Goal: Task Accomplishment & Management: Complete application form

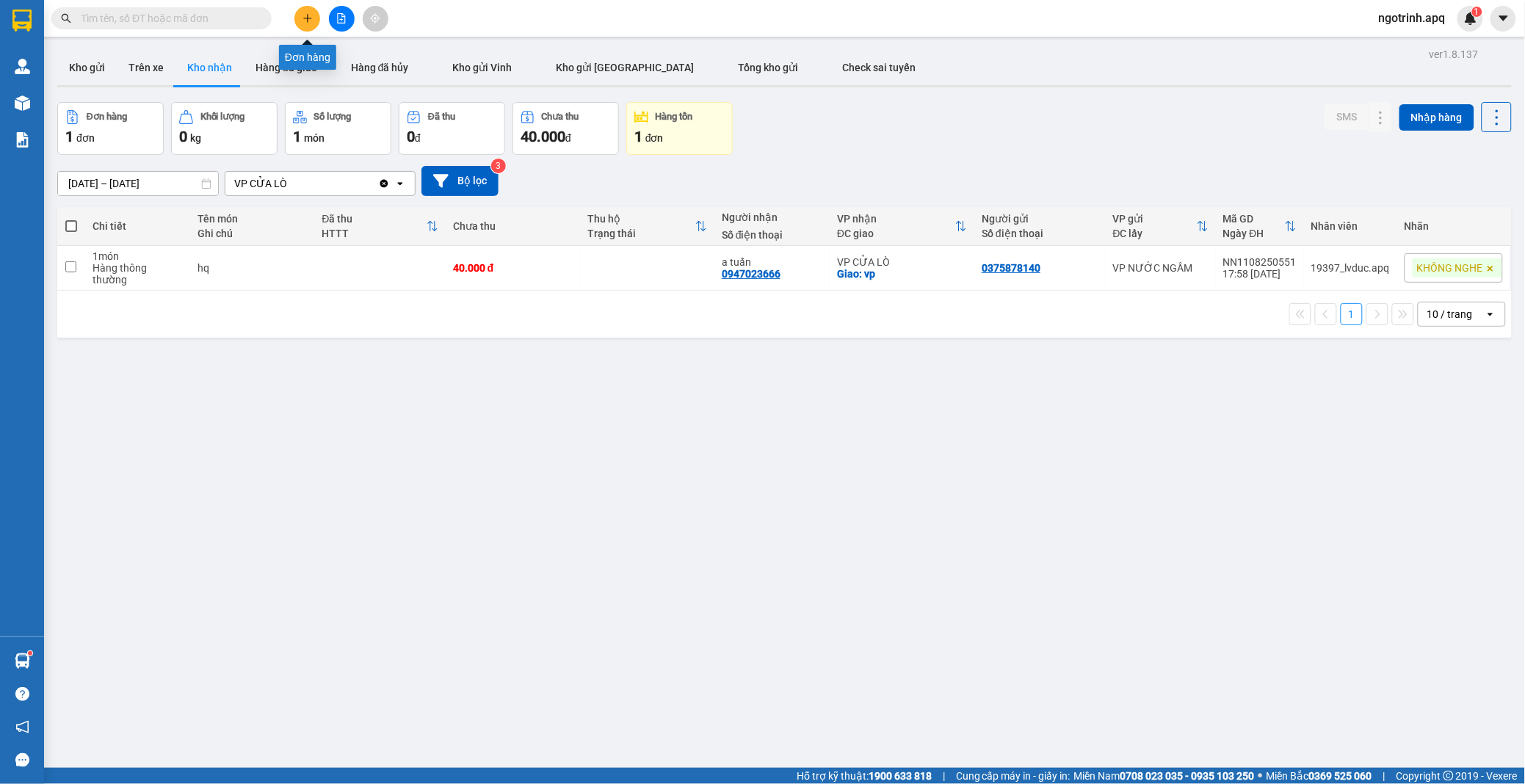
drag, startPoint x: 301, startPoint y: 9, endPoint x: 298, endPoint y: 17, distance: 8.5
click at [298, 17] on button at bounding box center [307, 18] width 26 height 26
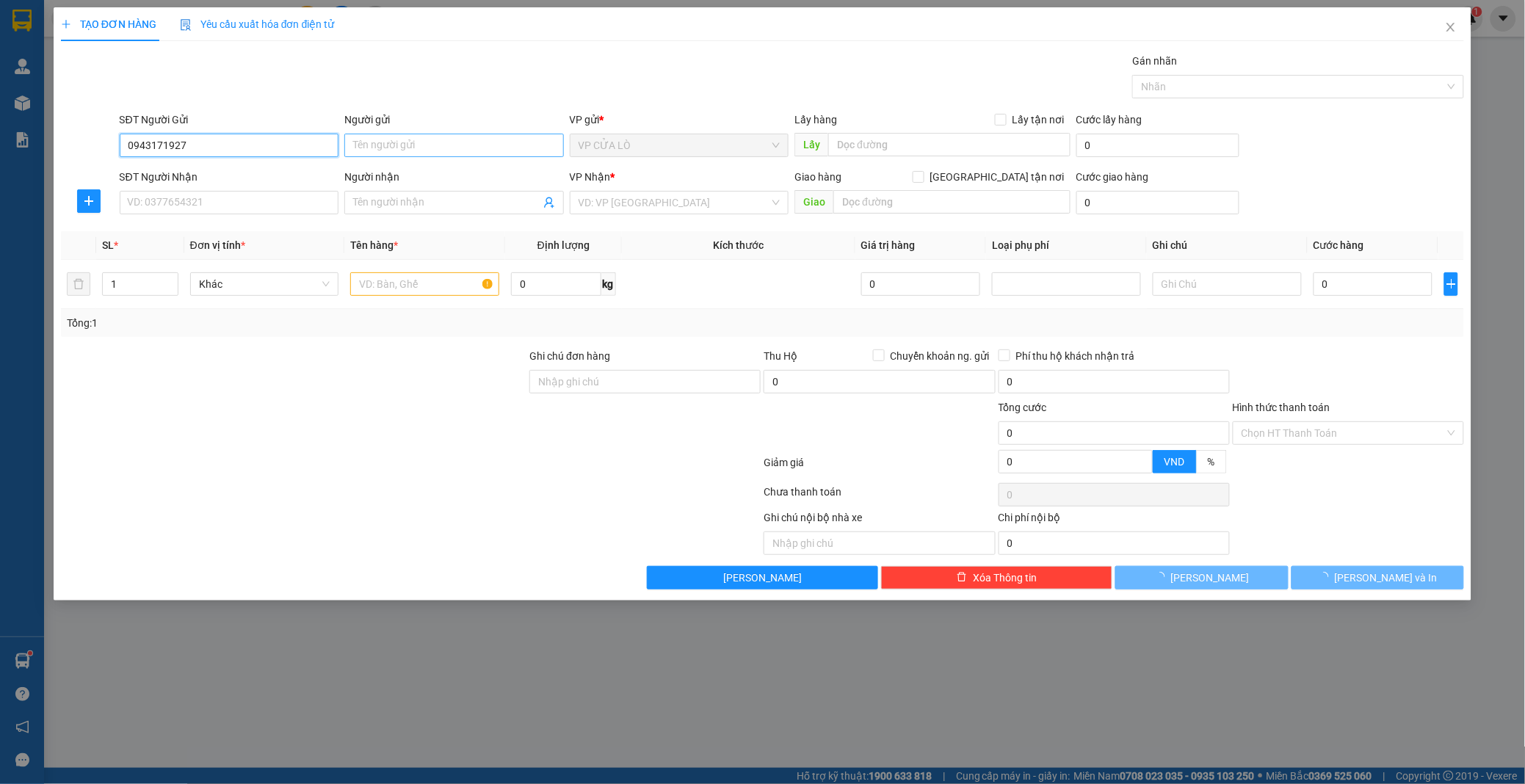
type input "0943171927"
click at [494, 152] on input "Người gửi" at bounding box center [454, 146] width 220 height 24
type input "a tài"
click at [280, 201] on input "SĐT Người Nhận" at bounding box center [230, 202] width 220 height 24
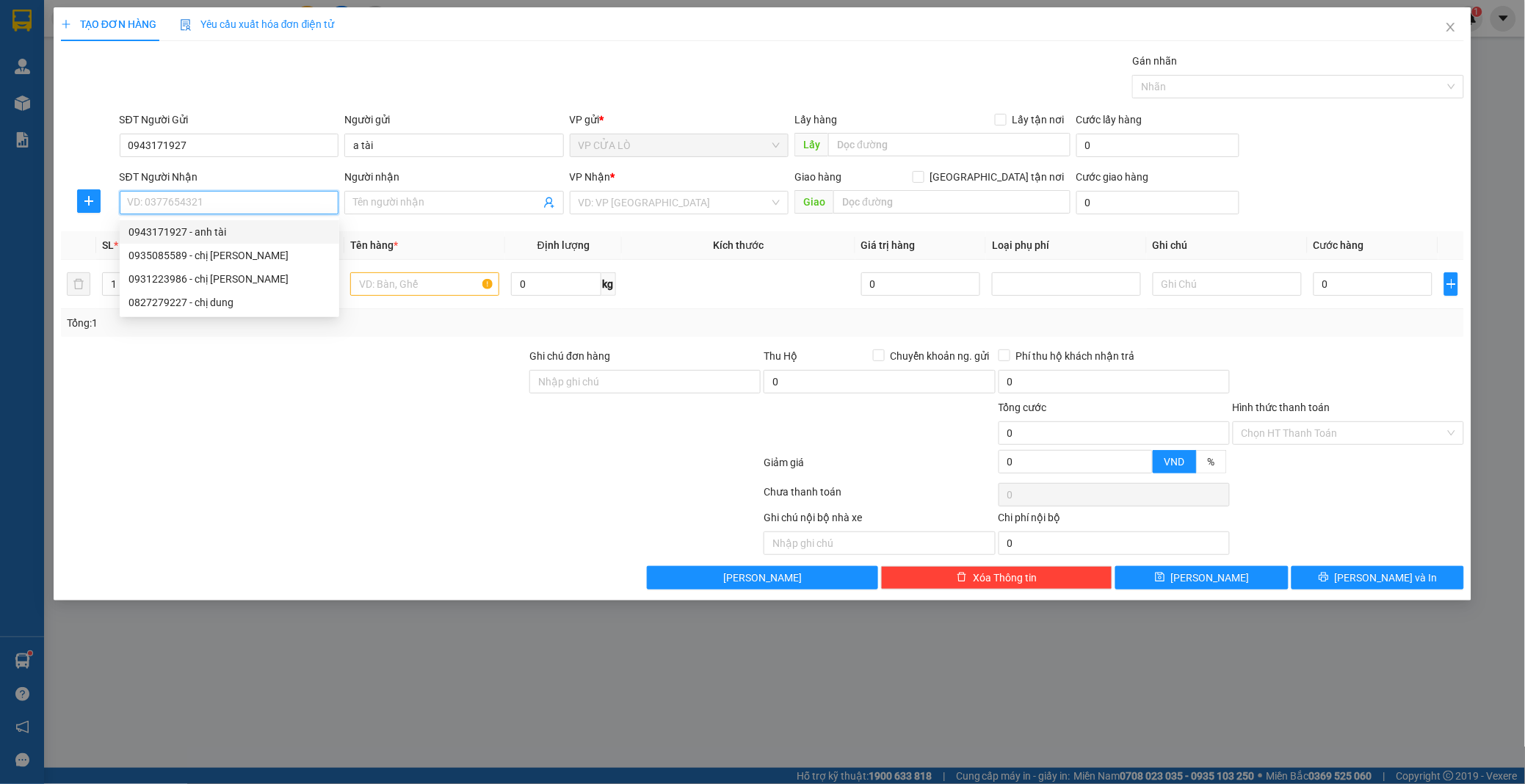
click at [254, 197] on input "SĐT Người Nhận" at bounding box center [230, 202] width 220 height 24
type input "0984520988"
click at [307, 227] on div "0984520988 - bà [PERSON_NAME]" at bounding box center [229, 232] width 202 height 16
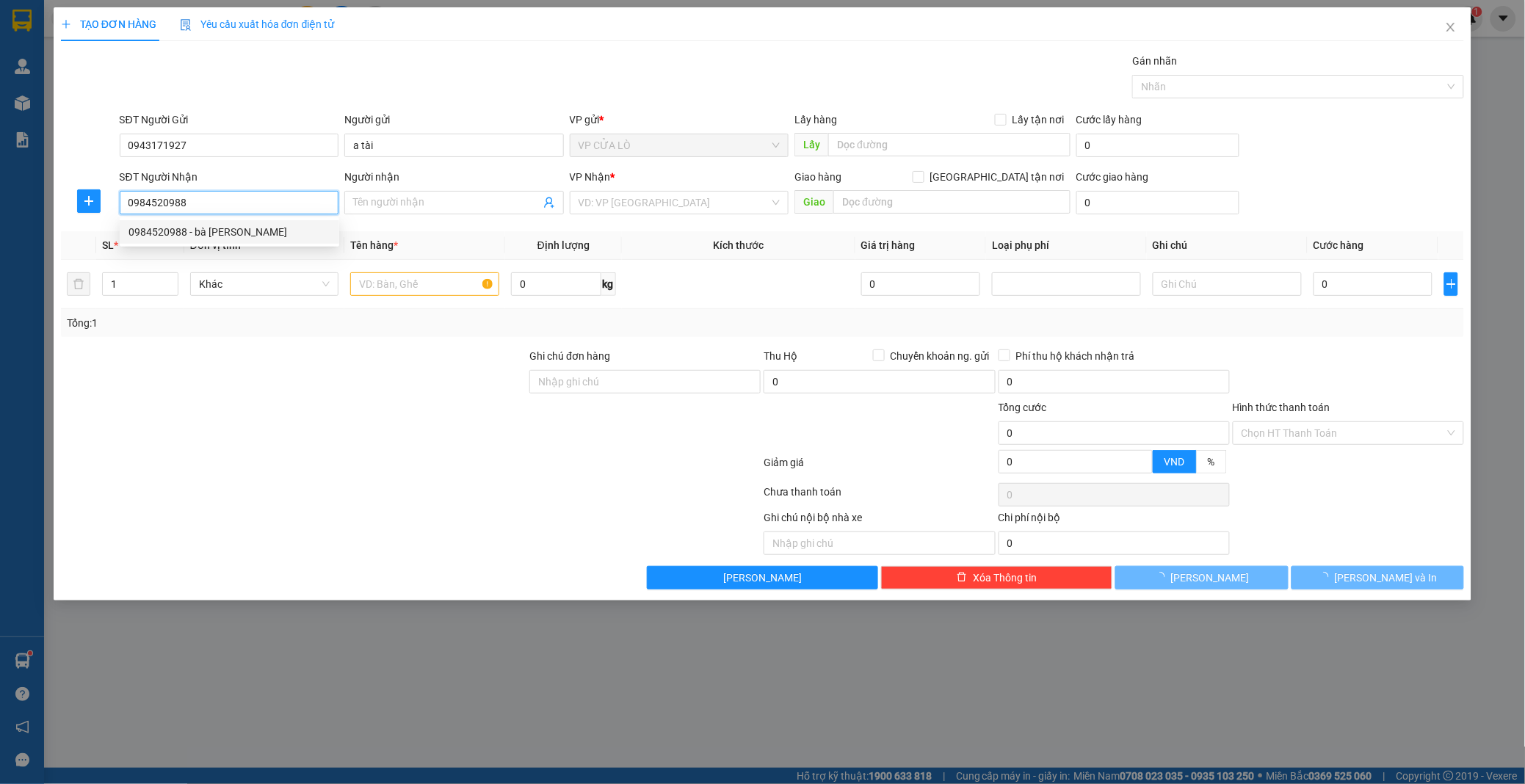
type input "bà [PERSON_NAME]"
checkbox input "true"
type input "chung cư an lạc ,ngõ 47 [PERSON_NAME] cầu diễn ,nam từ [GEOGRAPHIC_DATA], [GEOG…"
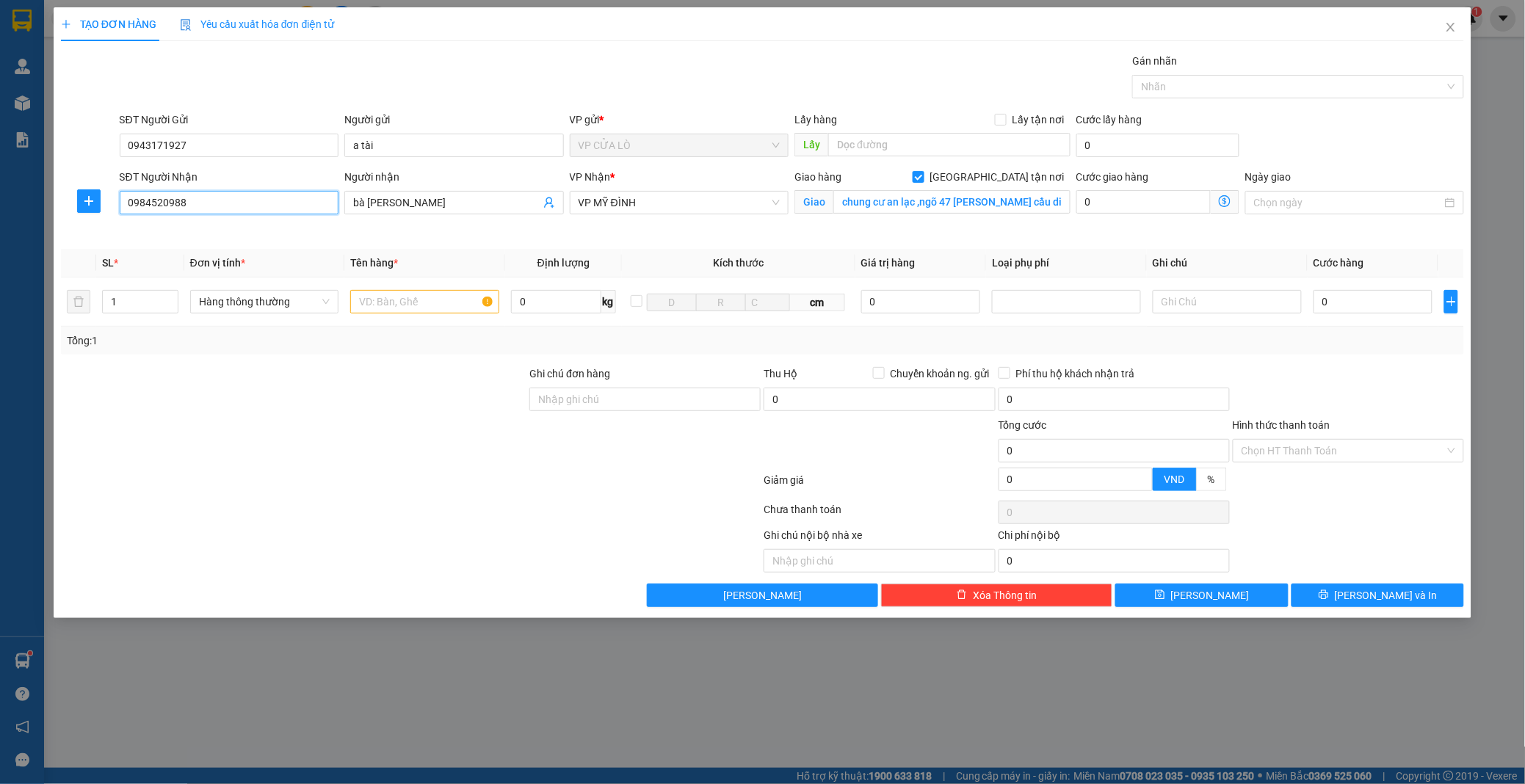
type input "0984520988"
click at [1225, 198] on icon "dollar-circle" at bounding box center [1224, 201] width 12 height 12
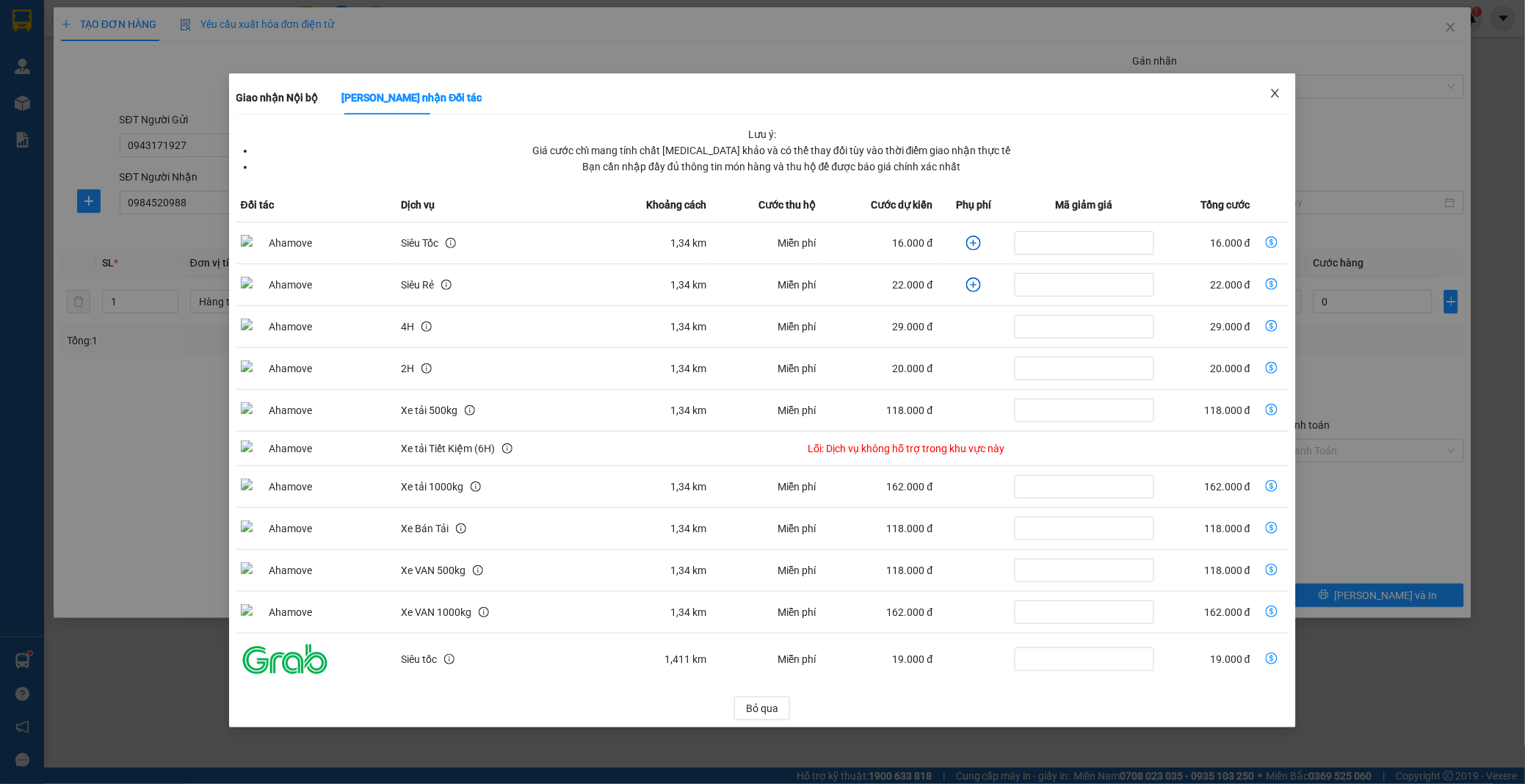
click at [1272, 87] on span "Close" at bounding box center [1275, 93] width 41 height 41
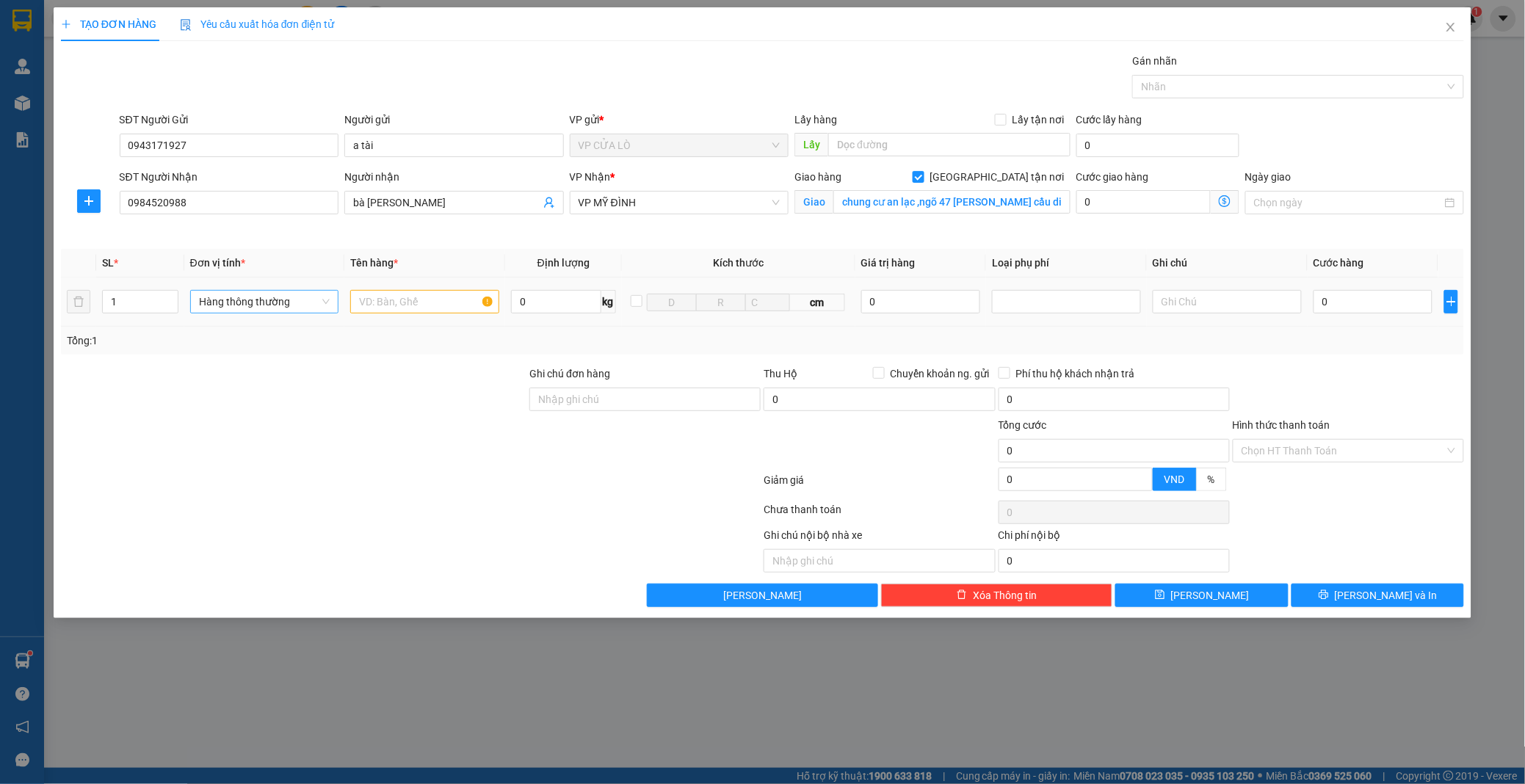
click at [303, 301] on span "Hàng thông thường" at bounding box center [264, 301] width 131 height 22
type input "cà"
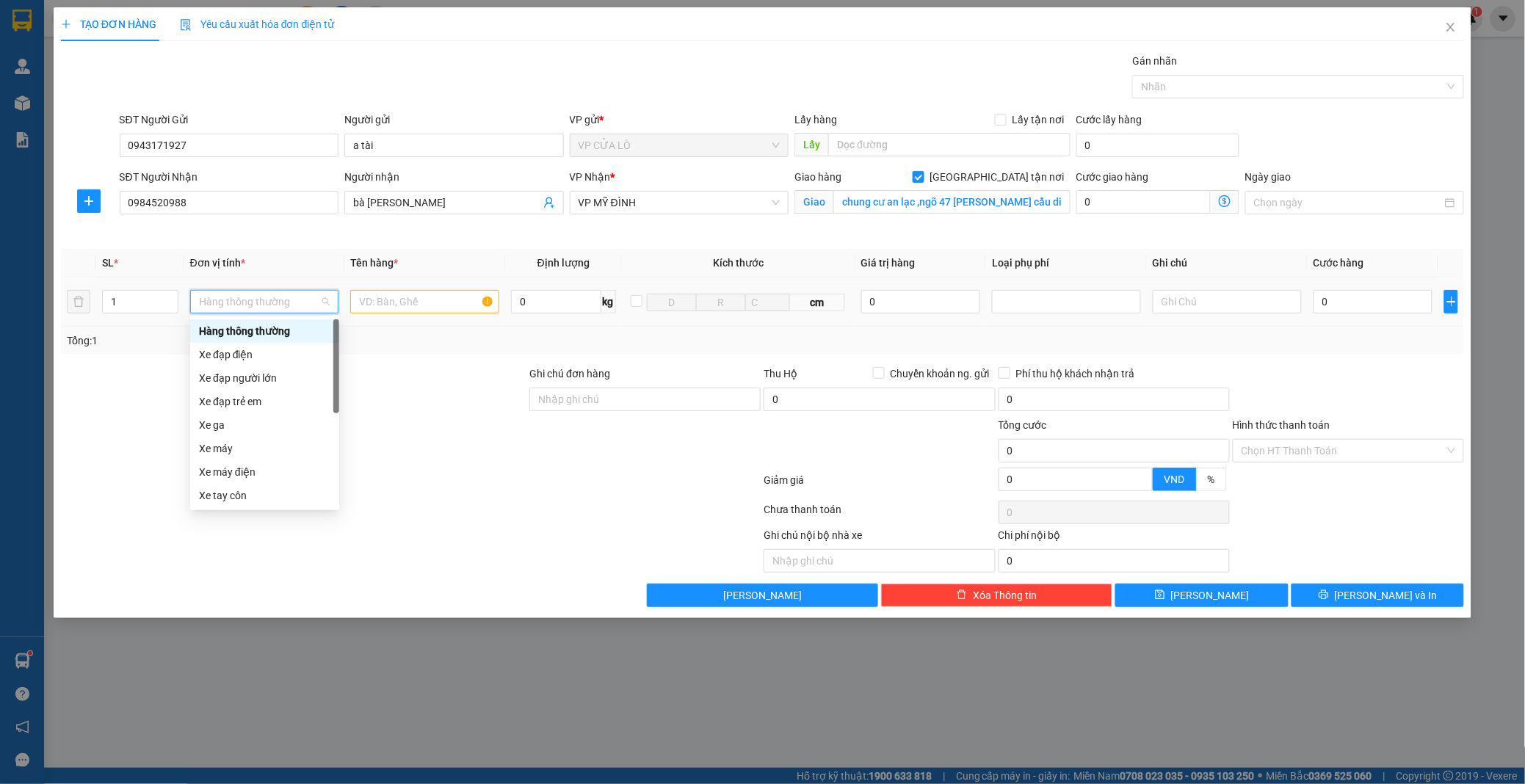
click at [431, 397] on div at bounding box center [294, 391] width 469 height 51
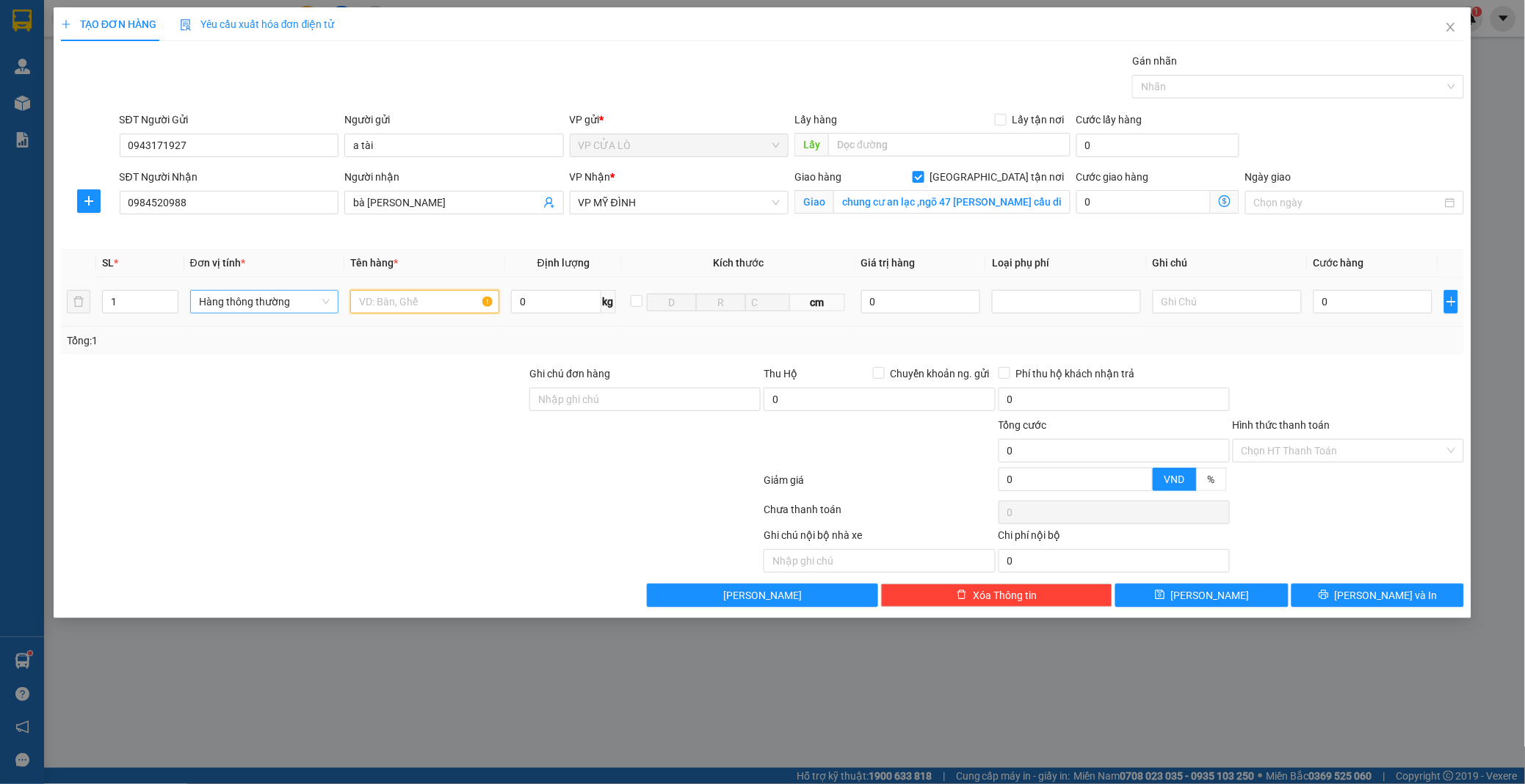
click at [398, 298] on input "text" at bounding box center [424, 302] width 149 height 24
type input "cà"
click at [1160, 201] on input "0" at bounding box center [1143, 202] width 135 height 24
type input "0"
type input "4"
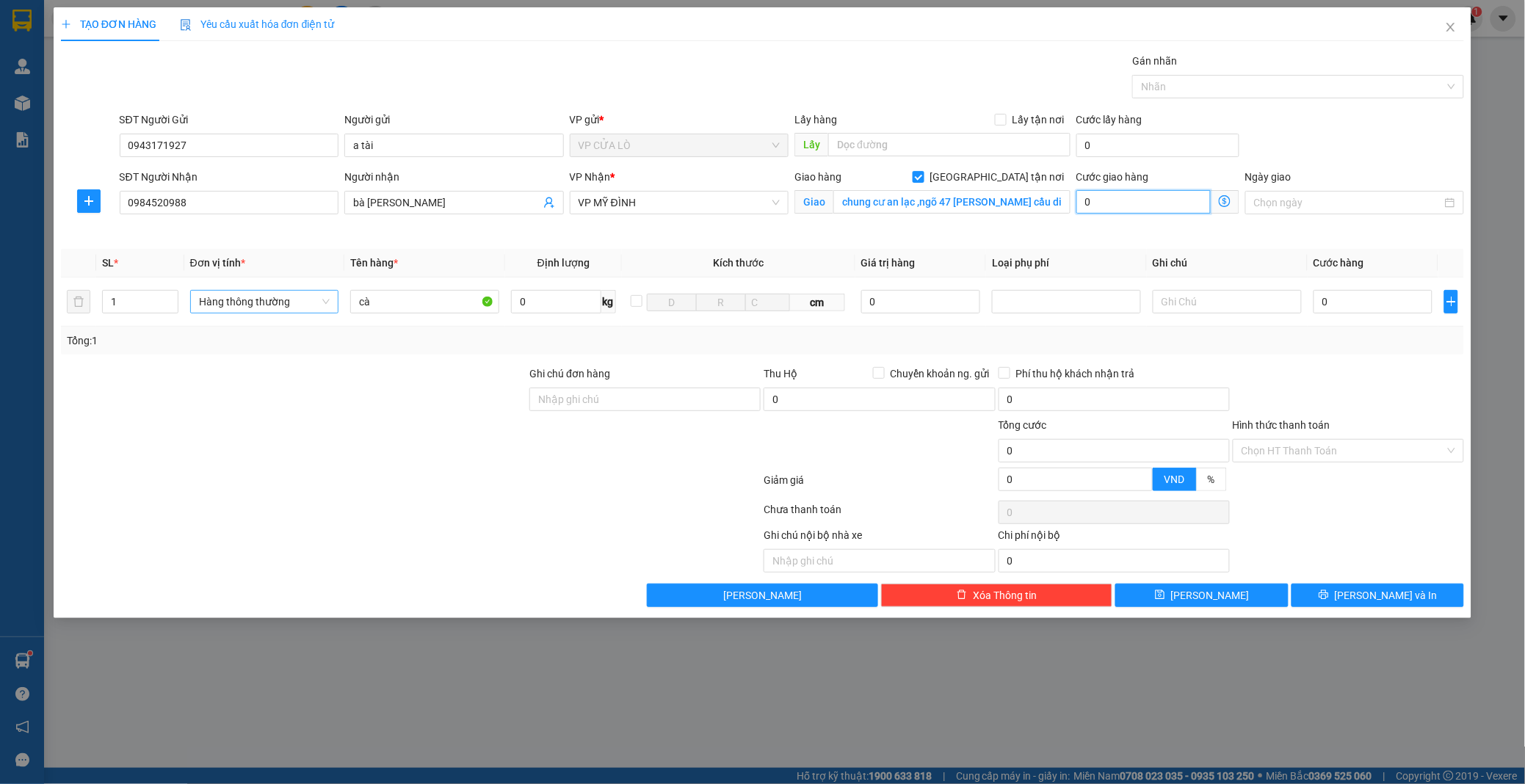
type input "4"
type input "40"
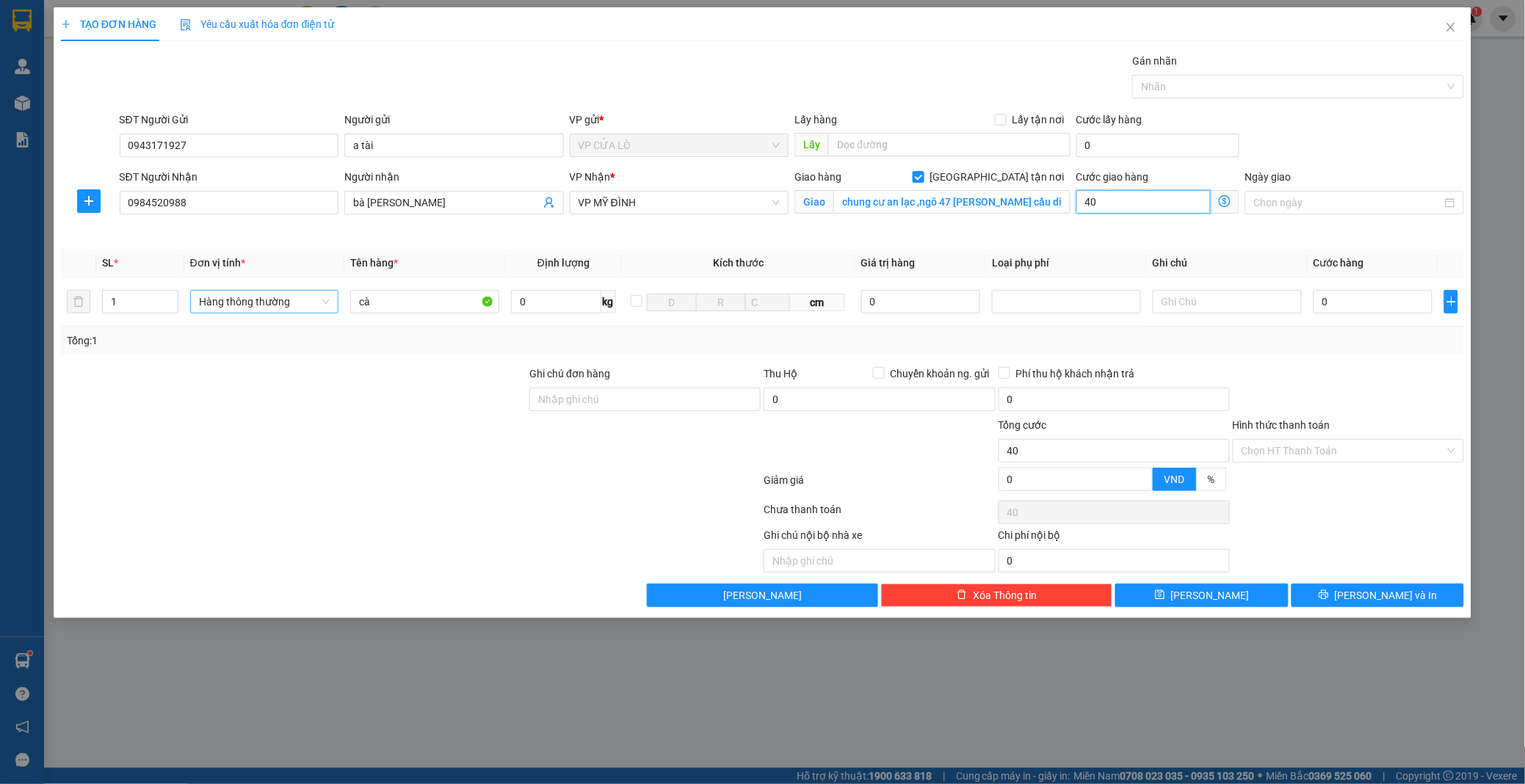
type input "400"
type input "4.000"
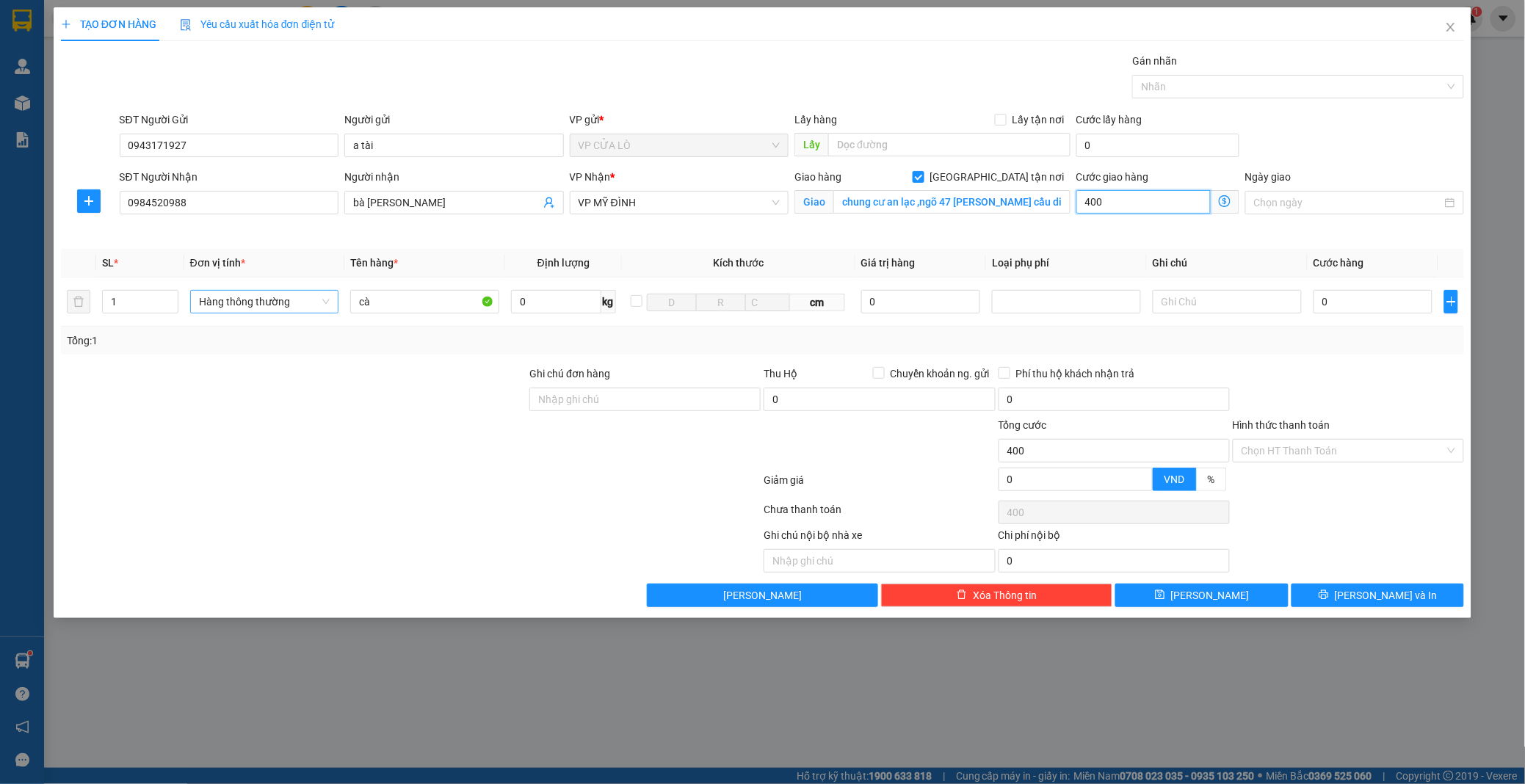
type input "4.000"
type input "40.000"
click at [1226, 200] on icon "dollar-circle" at bounding box center [1224, 201] width 12 height 12
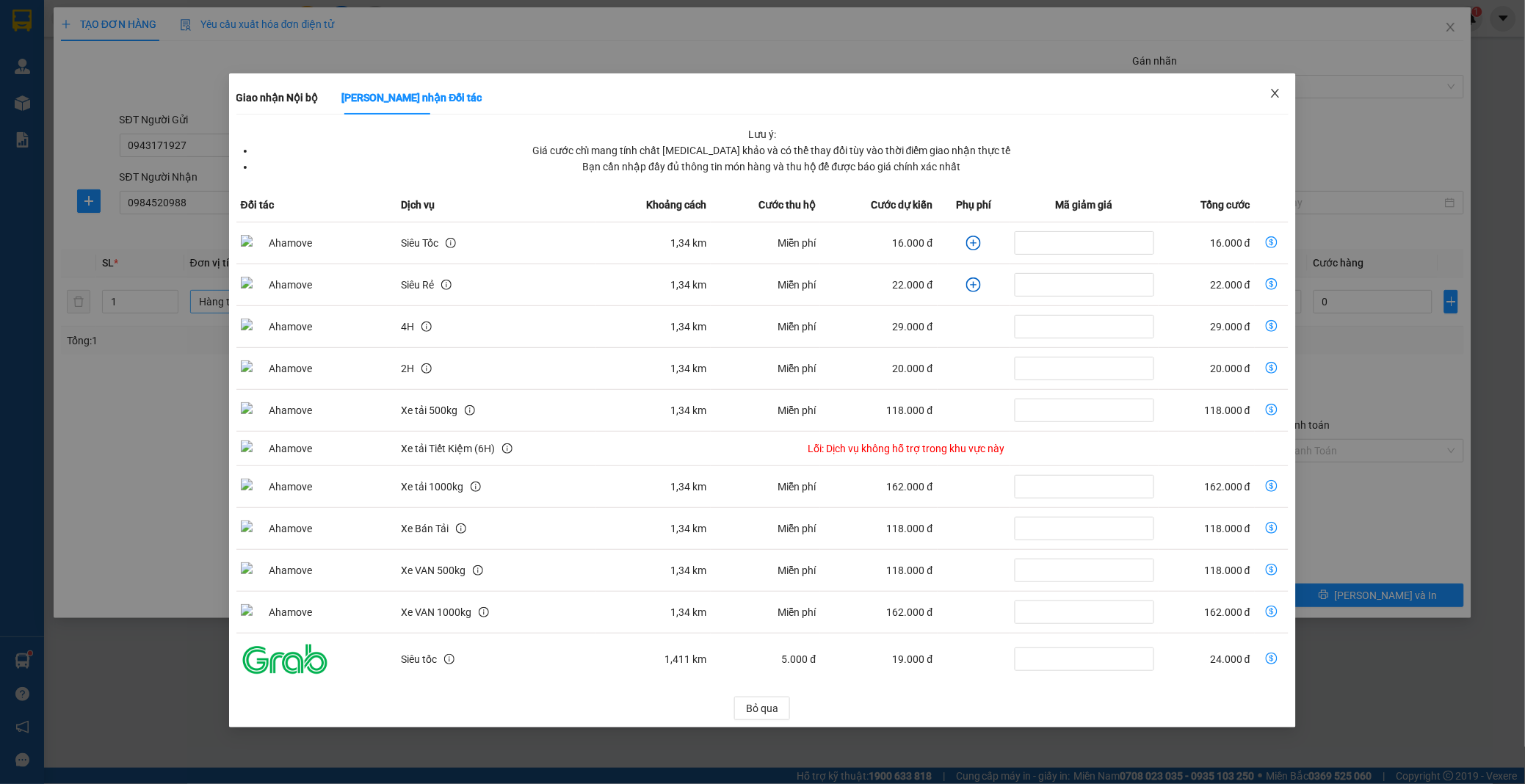
click at [1269, 90] on span "Close" at bounding box center [1275, 93] width 41 height 41
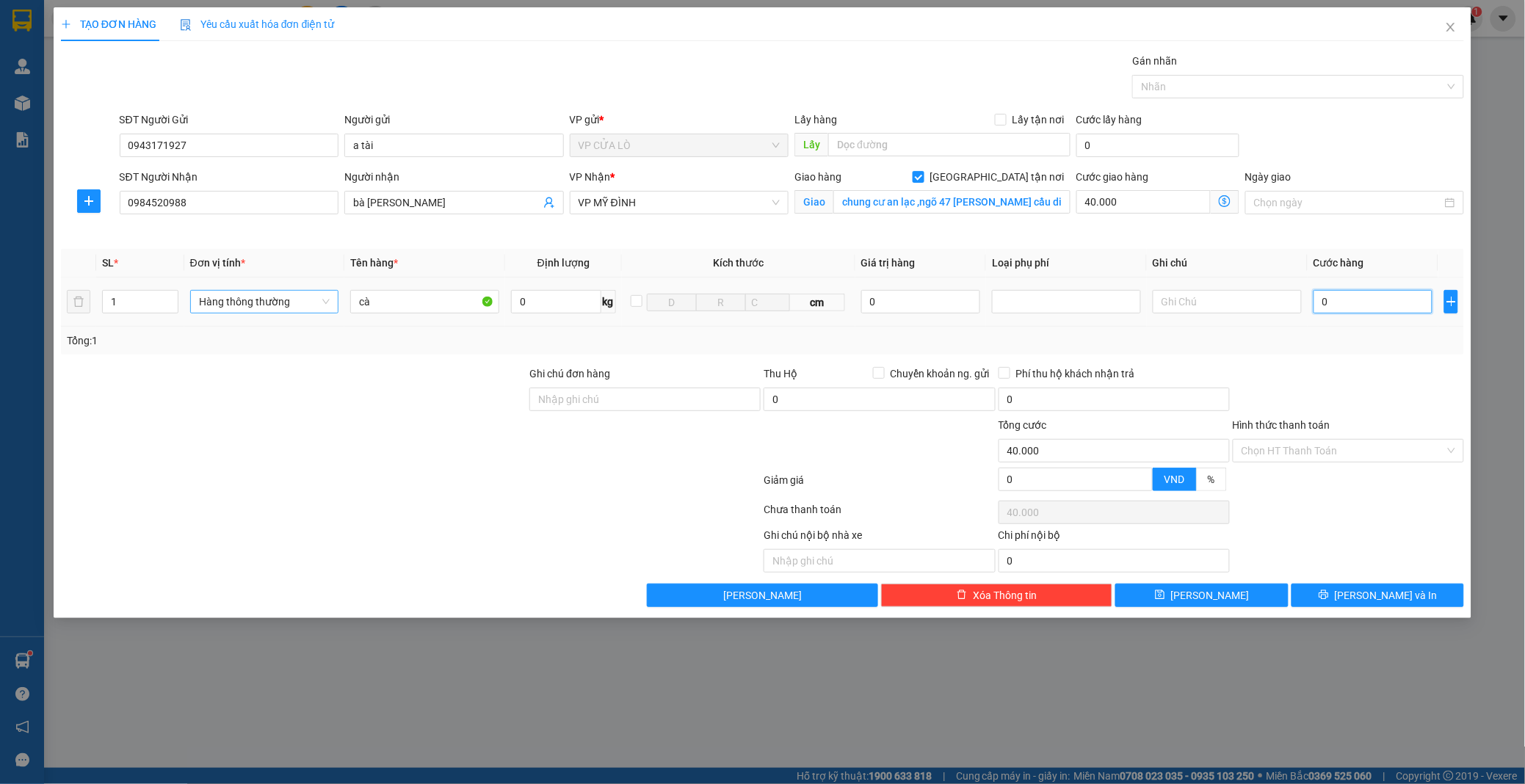
click at [1352, 304] on input "0" at bounding box center [1373, 302] width 120 height 24
type input "06"
type input "40.006"
type input "060"
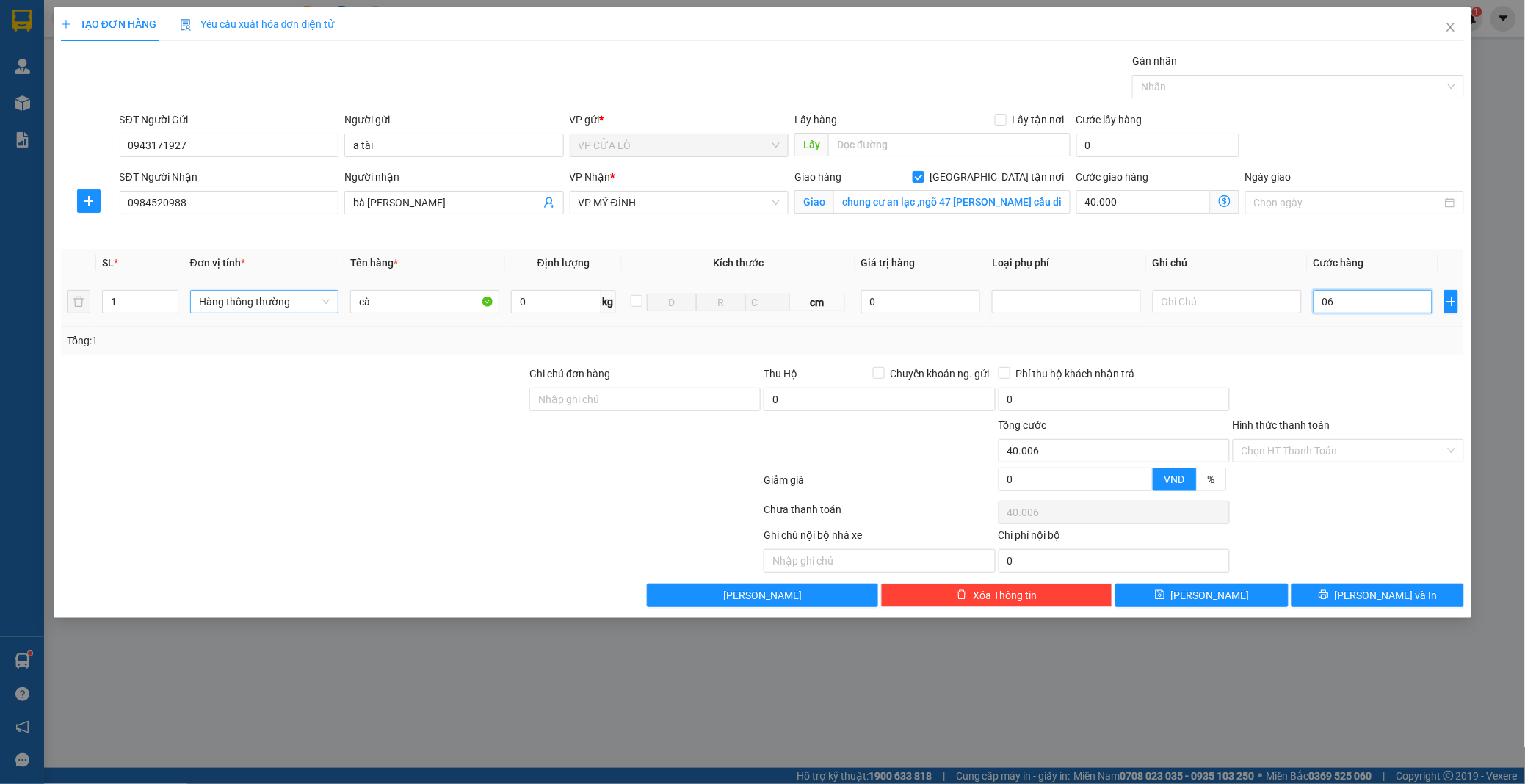
type input "40.060"
type input "0.600"
type input "40.600"
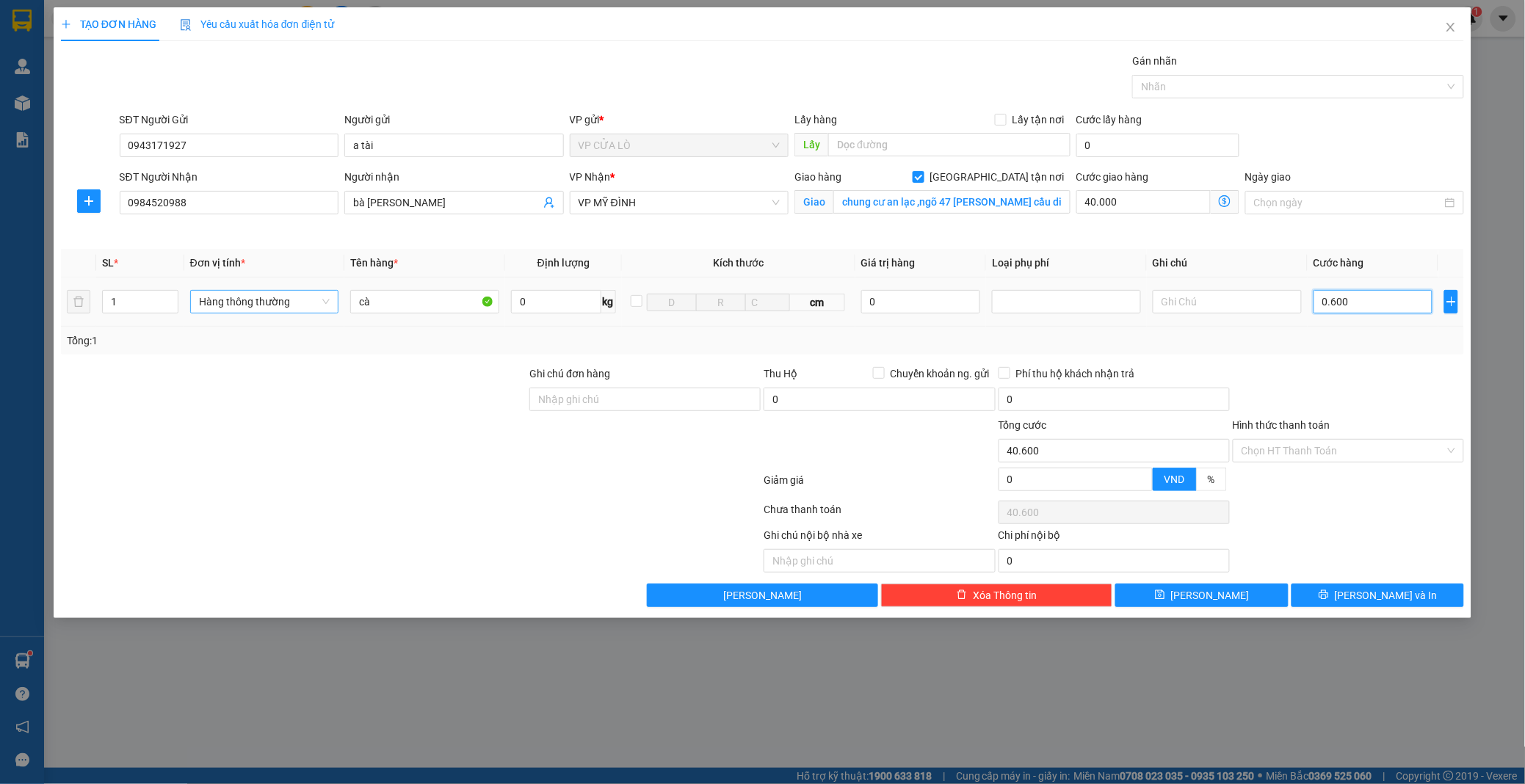
type input "06.000"
type input "46.000"
type input "060.000"
type input "100.000"
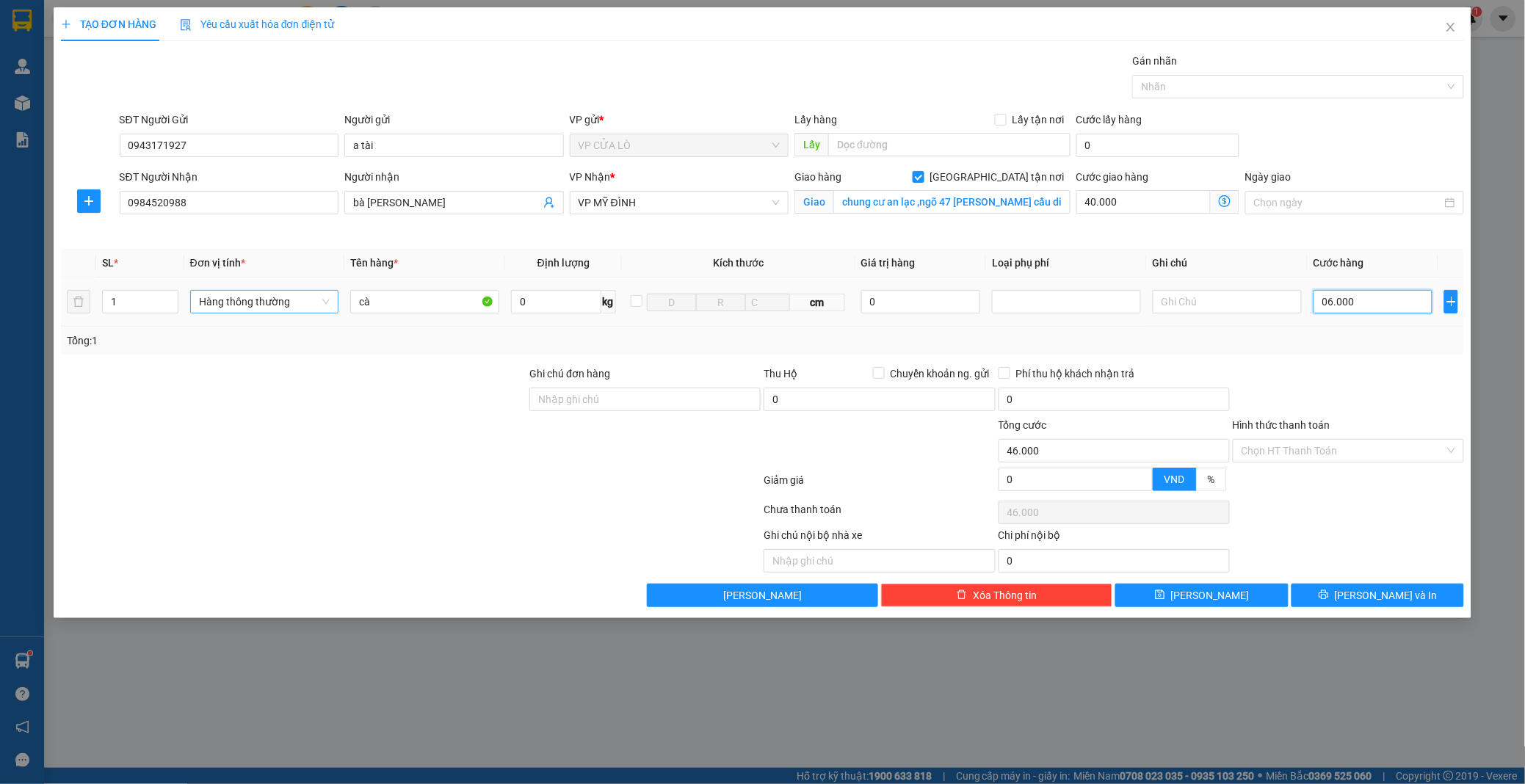
type input "100.000"
type input "60.000"
click at [1315, 443] on input "Hình thức thanh toán" at bounding box center [1343, 451] width 203 height 22
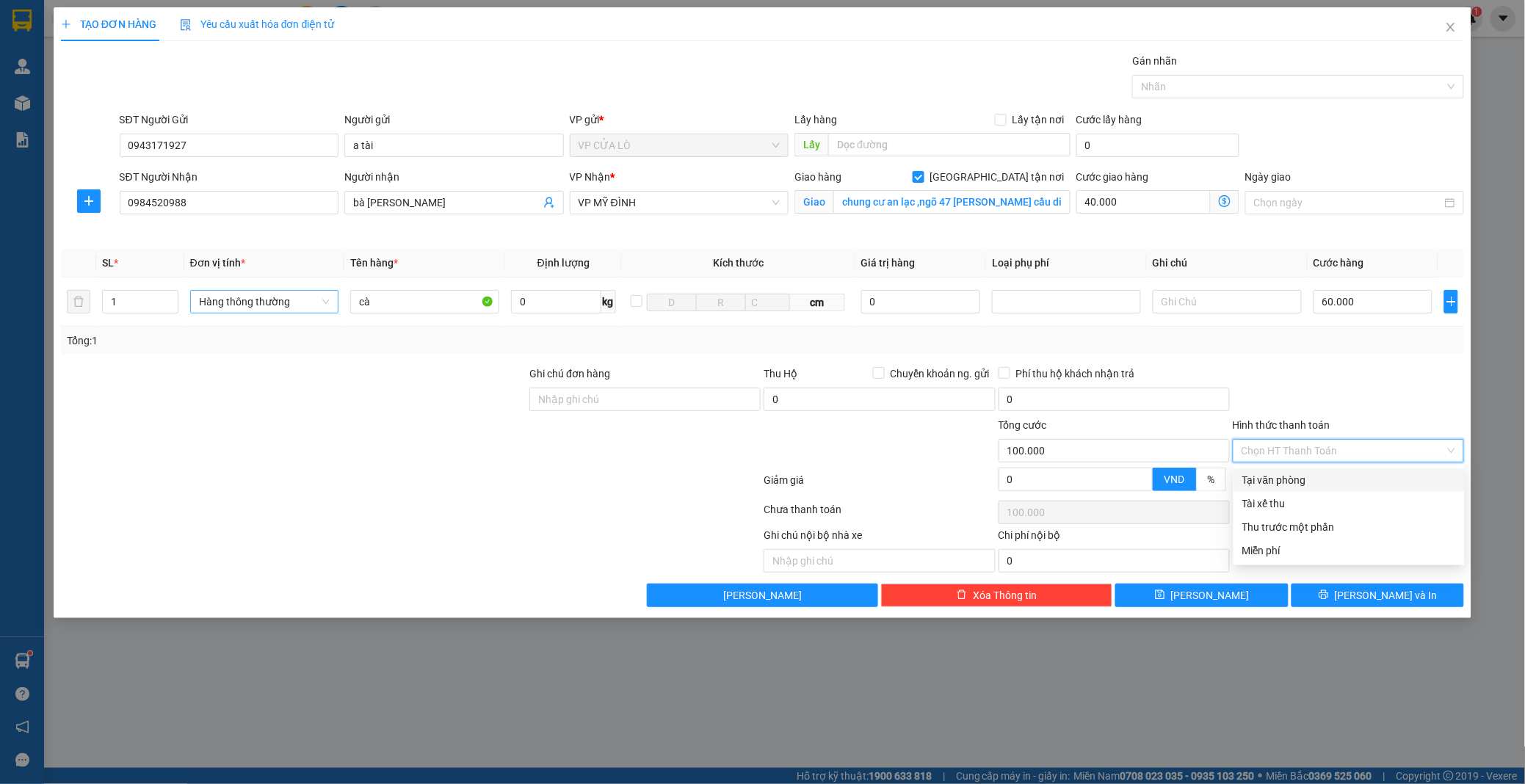
drag, startPoint x: 1251, startPoint y: 471, endPoint x: 1259, endPoint y: 487, distance: 17.9
click at [1252, 471] on div "Tại văn phòng" at bounding box center [1348, 480] width 231 height 24
type input "0"
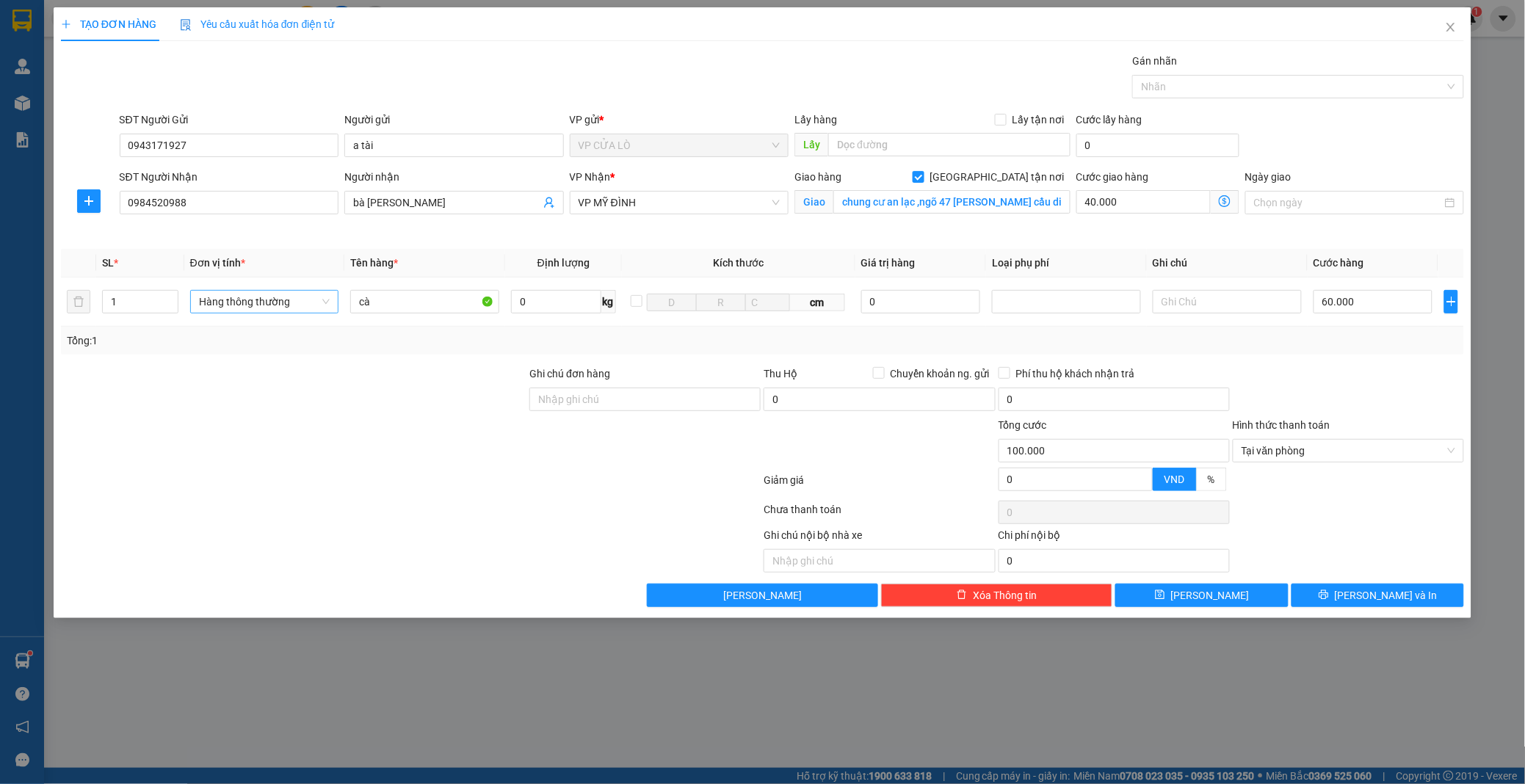
click at [1377, 583] on div "Transit Pickup Surcharge Ids Transit Deliver Surcharge Ids Transit Deliver Surc…" at bounding box center [763, 330] width 1403 height 554
click at [1361, 592] on button "[PERSON_NAME] và In" at bounding box center [1378, 595] width 172 height 24
click at [1355, 587] on button "[PERSON_NAME] và In" at bounding box center [1378, 595] width 172 height 24
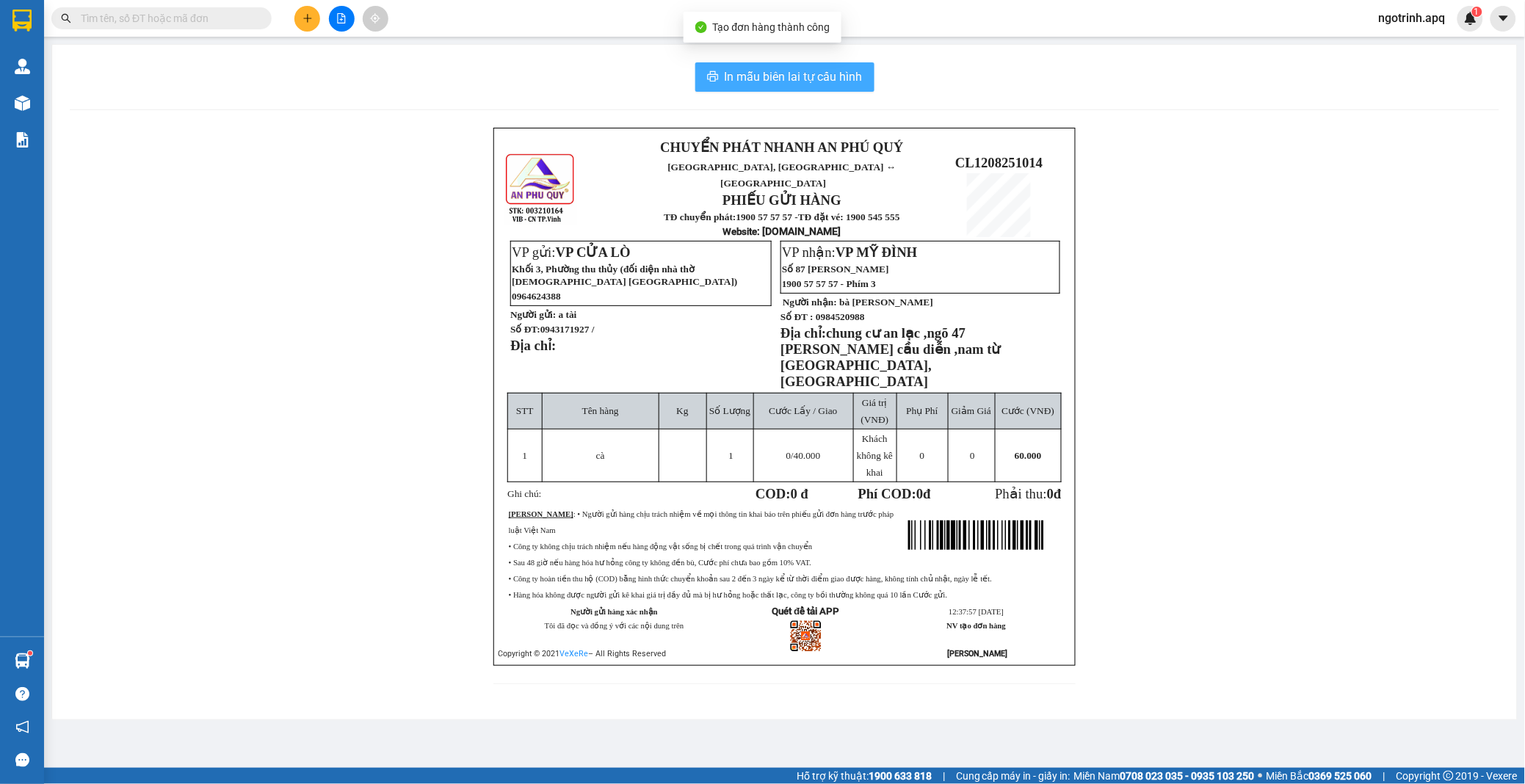
click at [746, 72] on span "In mẫu biên lai tự cấu hình" at bounding box center [793, 77] width 138 height 18
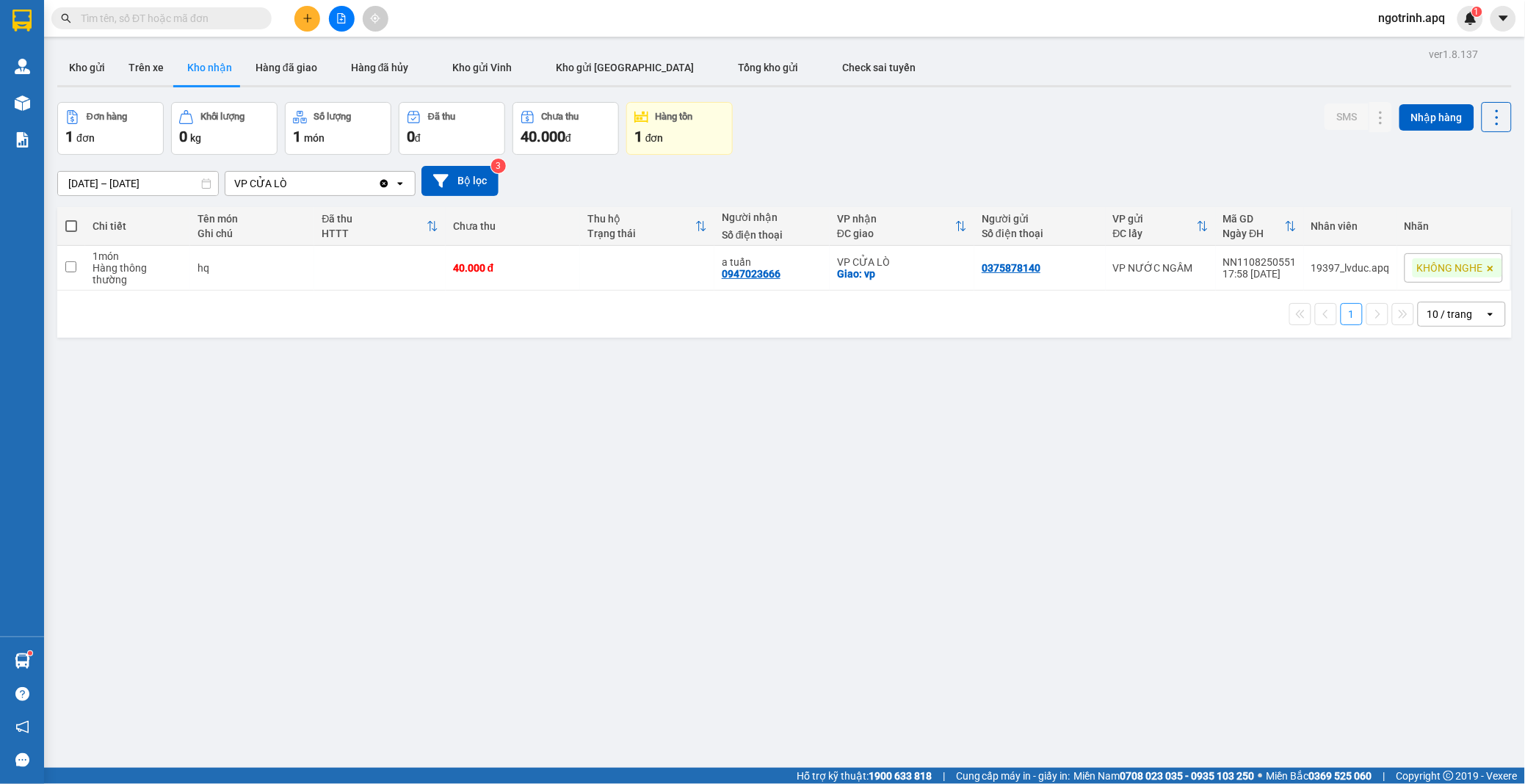
click at [124, 18] on input "text" at bounding box center [167, 18] width 173 height 16
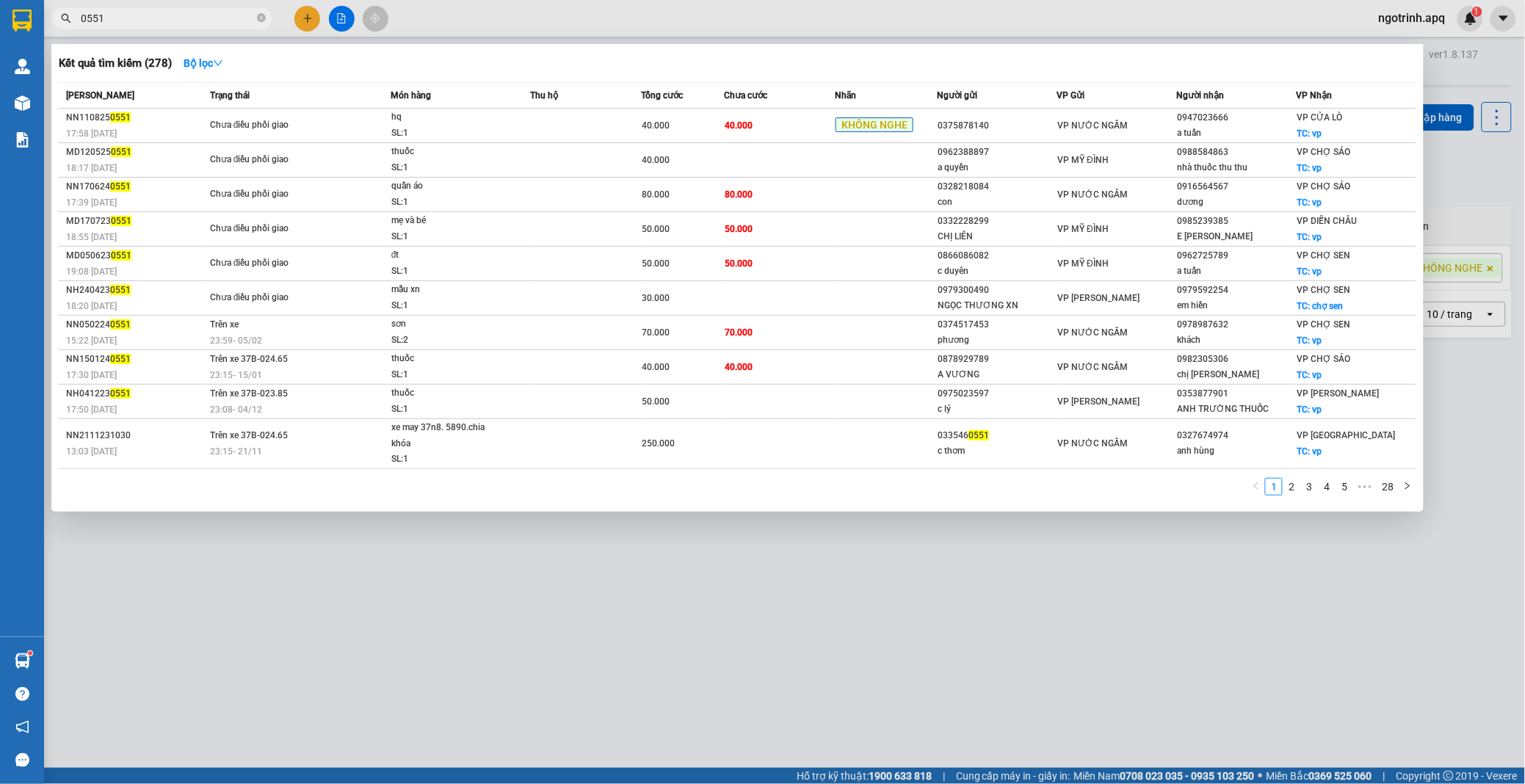
type input "0551"
click at [941, 668] on div at bounding box center [762, 392] width 1525 height 784
